Goal: Contribute content: Contribute content

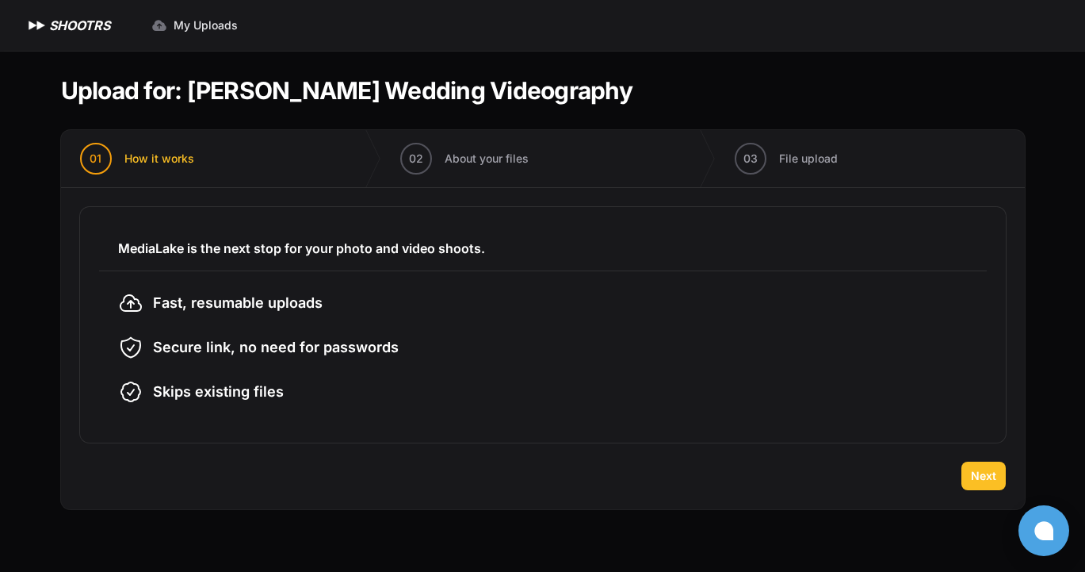
click at [988, 484] on button "Next" at bounding box center [984, 475] width 44 height 29
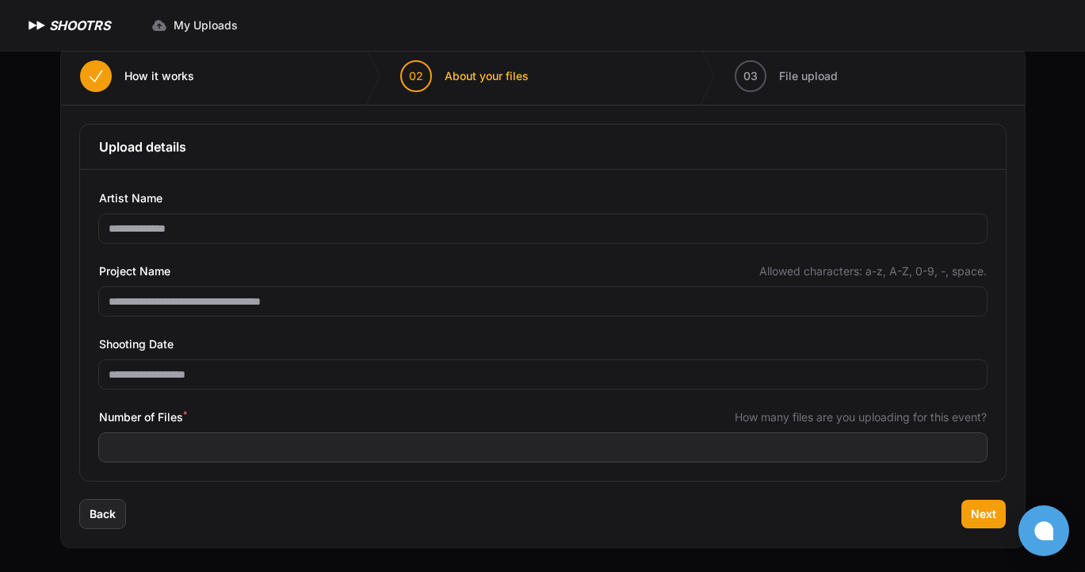
scroll to position [83, 0]
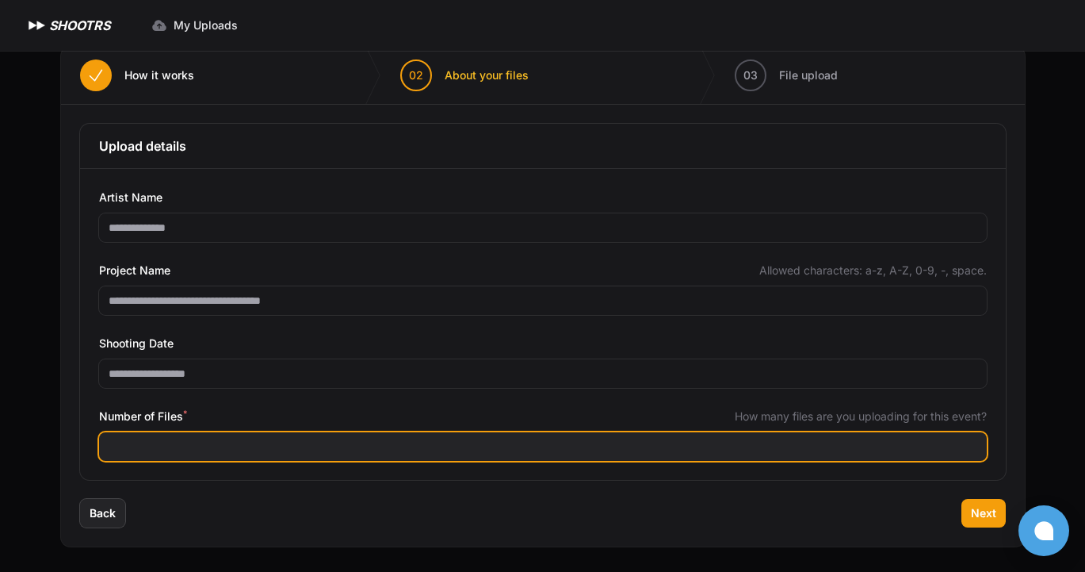
click at [344, 442] on input "Number of Files *" at bounding box center [543, 446] width 888 height 29
type input "***"
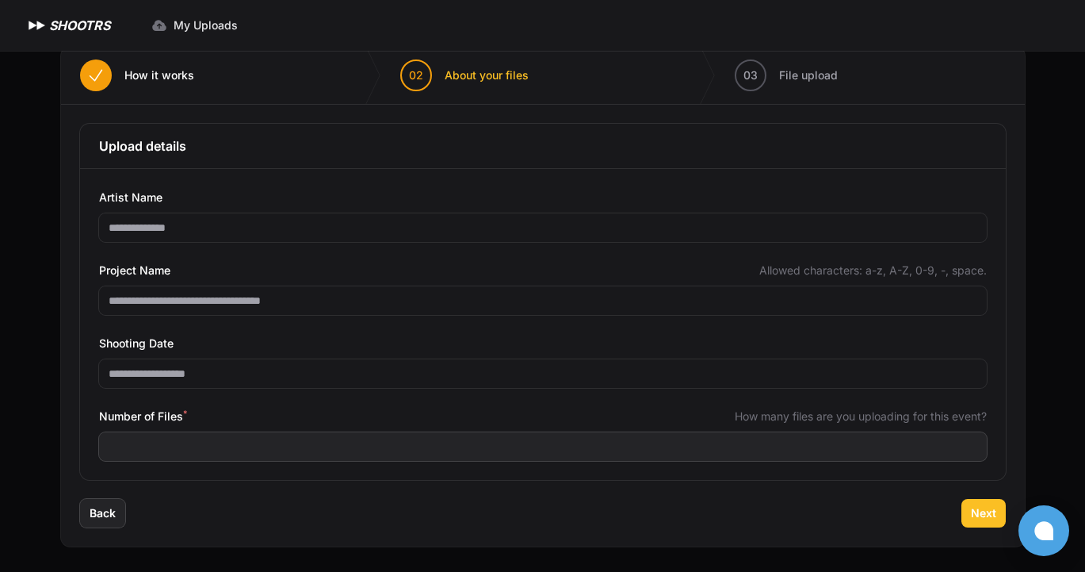
click at [987, 519] on span "Next" at bounding box center [983, 513] width 25 height 16
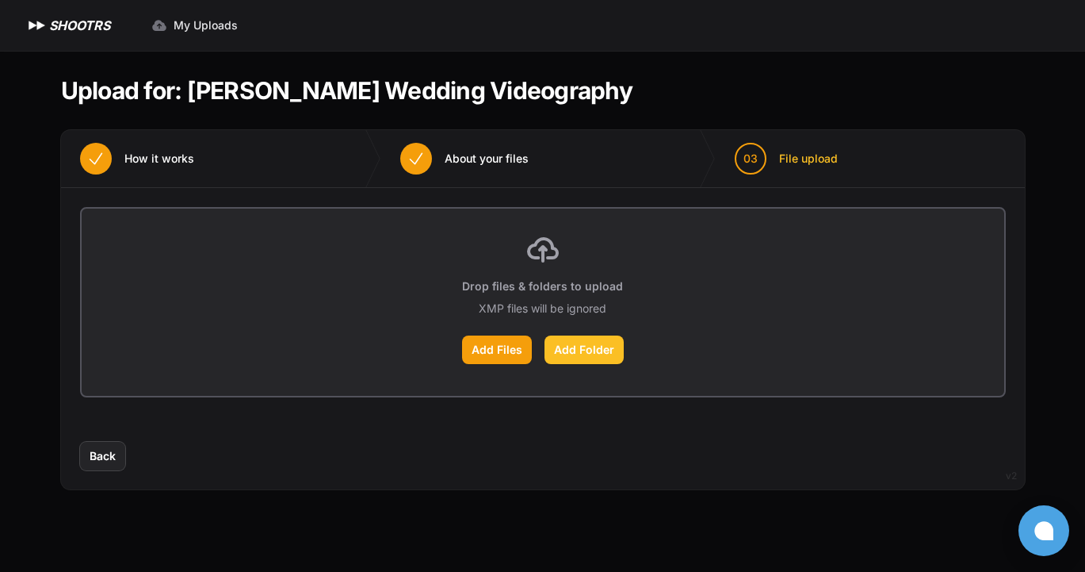
click at [589, 350] on label "Add Folder" at bounding box center [584, 349] width 79 height 29
click at [0, 0] on input "Add Folder" at bounding box center [0, 0] width 0 height 0
